Goal: Task Accomplishment & Management: Manage account settings

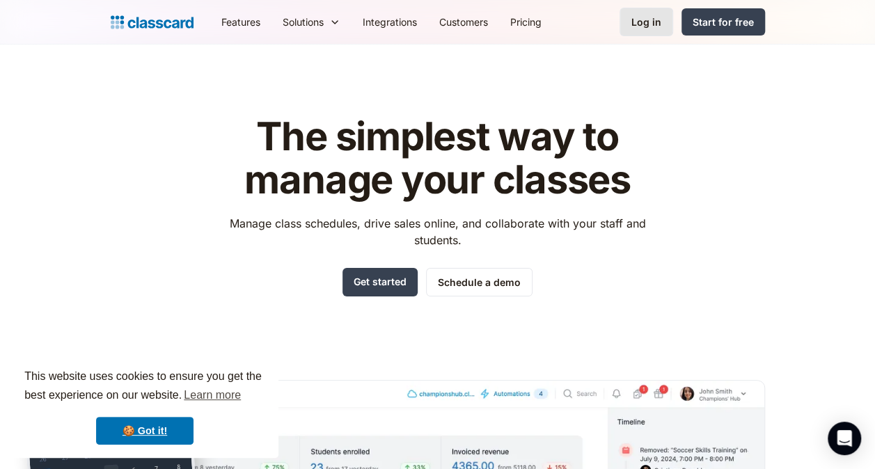
click at [670, 15] on link "Log in" at bounding box center [646, 22] width 54 height 29
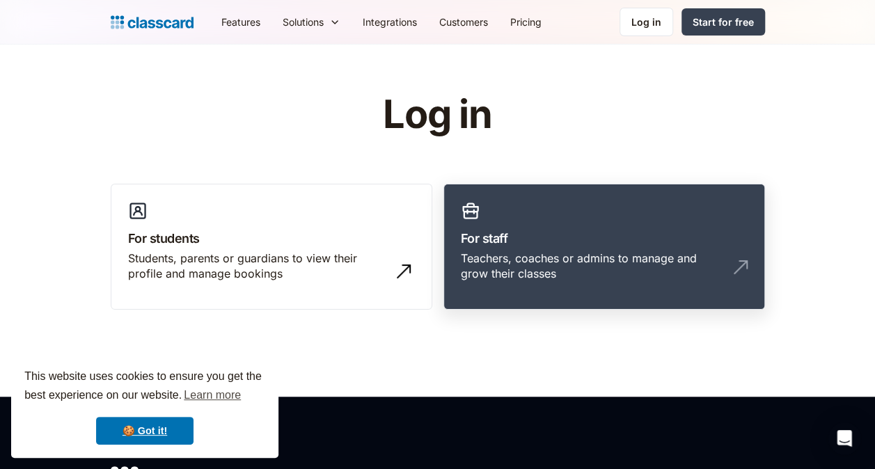
click at [505, 255] on div "Teachers, coaches or admins to manage and grow their classes" at bounding box center [590, 266] width 259 height 31
